Goal: Task Accomplishment & Management: Use online tool/utility

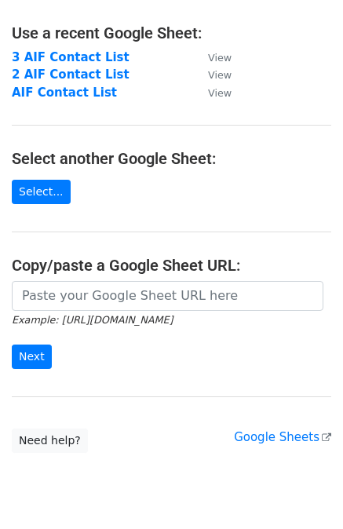
scroll to position [129, 0]
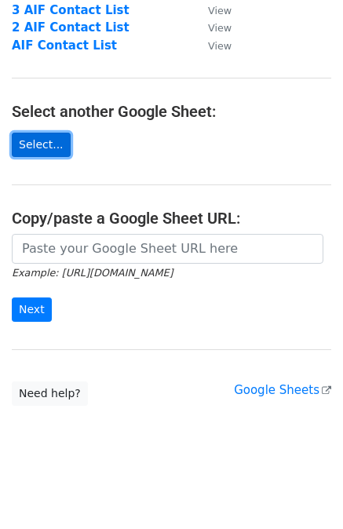
click at [38, 144] on link "Select..." at bounding box center [41, 145] width 59 height 24
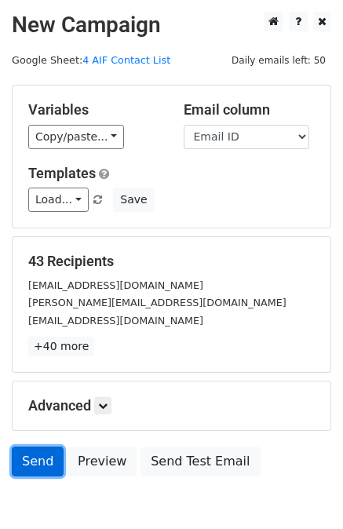
click at [28, 459] on link "Send" at bounding box center [38, 461] width 52 height 30
